Goal: Transaction & Acquisition: Purchase product/service

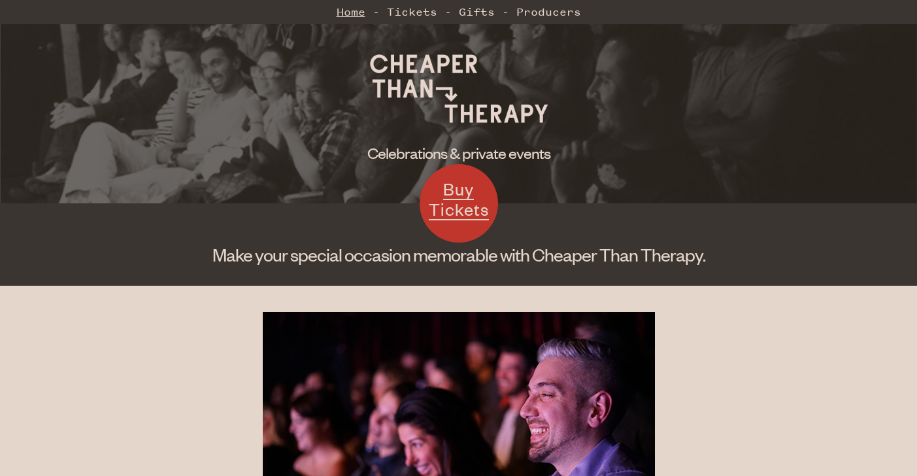
click at [356, 15] on link "Home" at bounding box center [351, 12] width 29 height 26
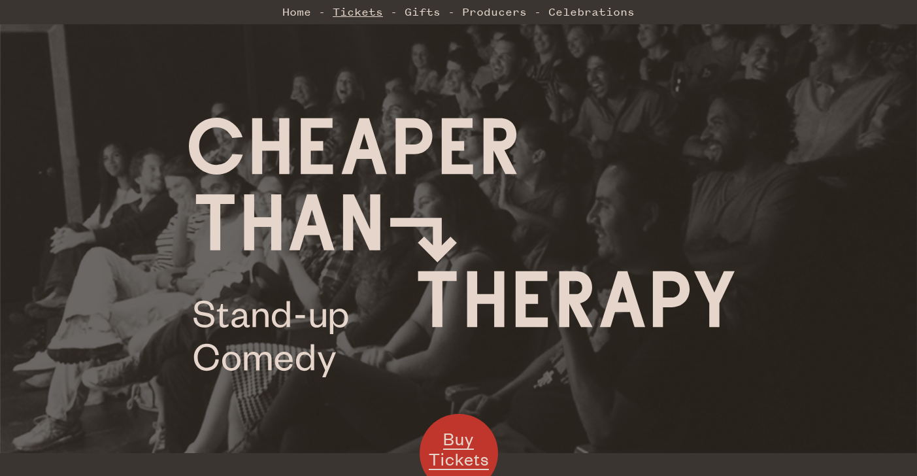
click at [362, 13] on link "Tickets" at bounding box center [358, 12] width 50 height 26
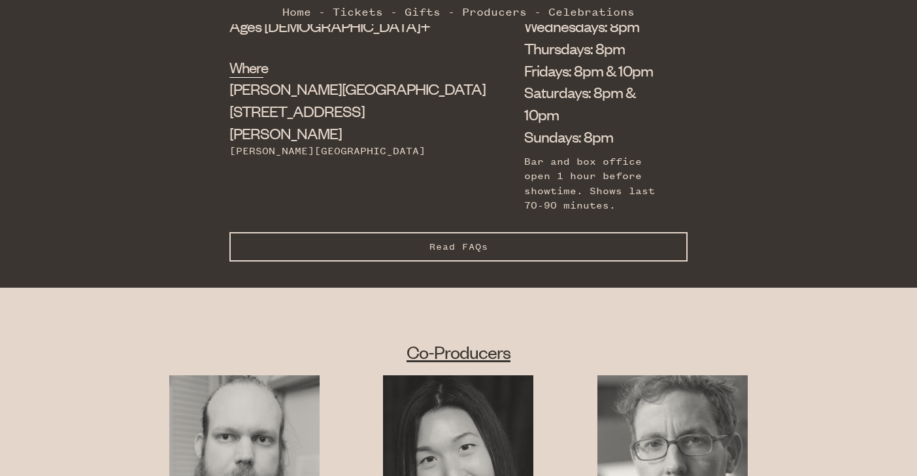
scroll to position [583, 0]
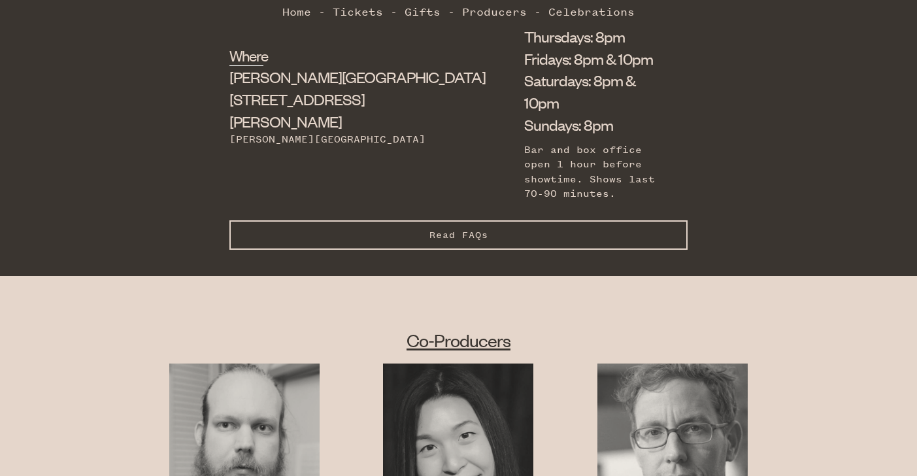
click at [473, 229] on span "Read FAQs" at bounding box center [458, 234] width 59 height 11
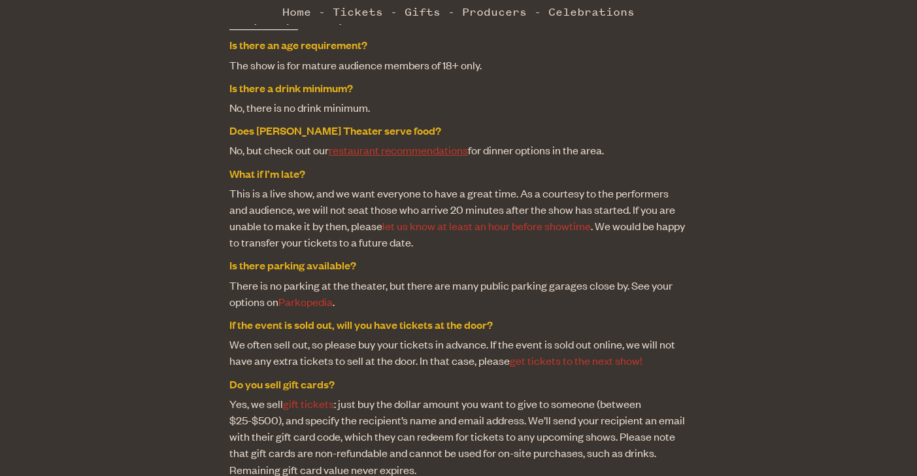
scroll to position [1071, 0]
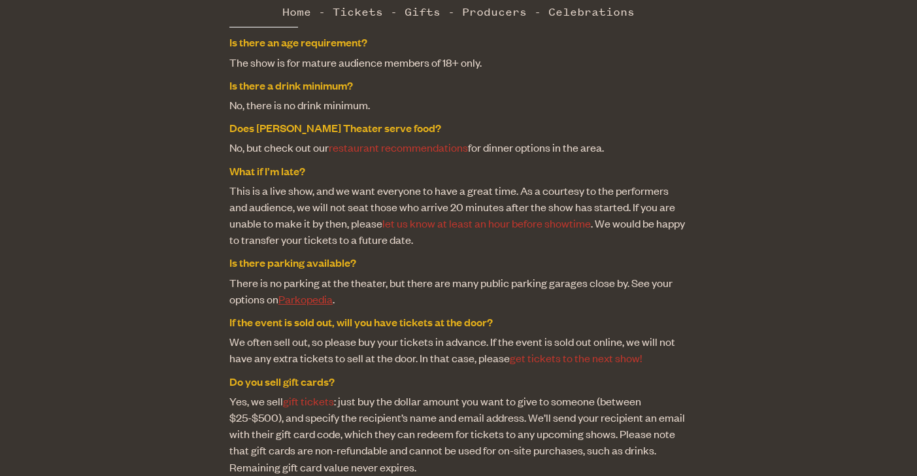
click at [309, 292] on link "Parkopedia" at bounding box center [305, 299] width 54 height 14
